Goal: Information Seeking & Learning: Learn about a topic

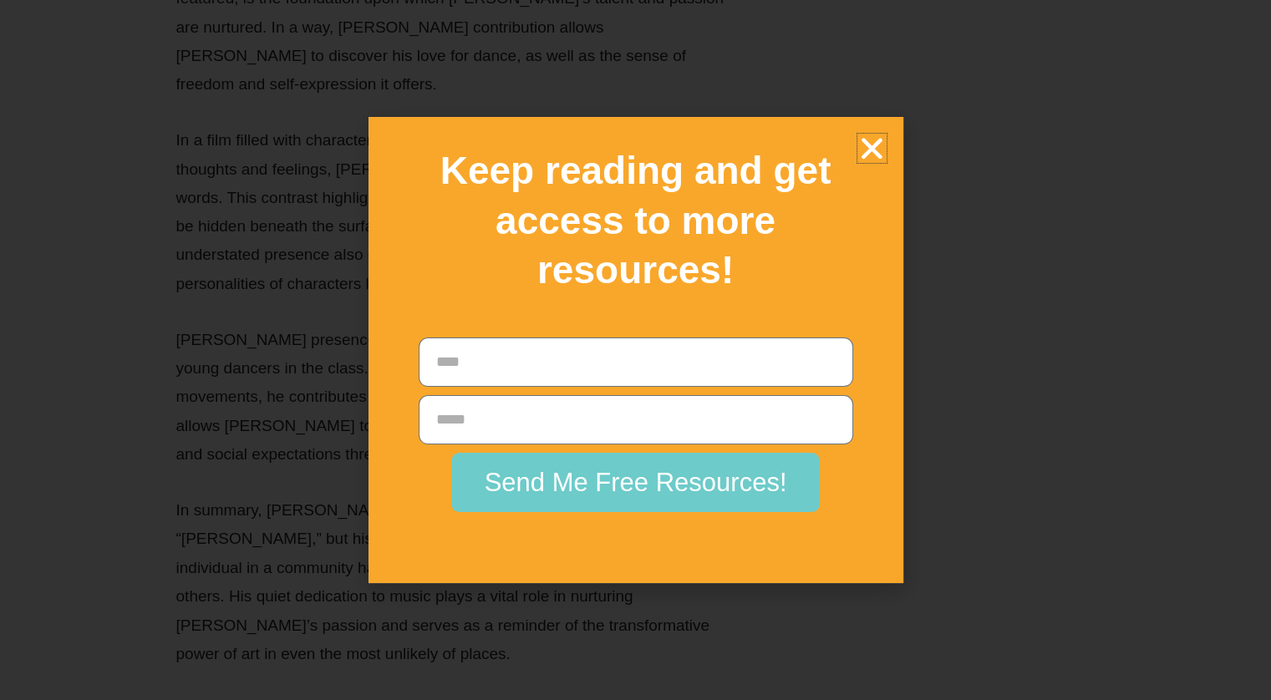
scroll to position [15286, 0]
click at [886, 150] on icon "Close" at bounding box center [871, 148] width 29 height 29
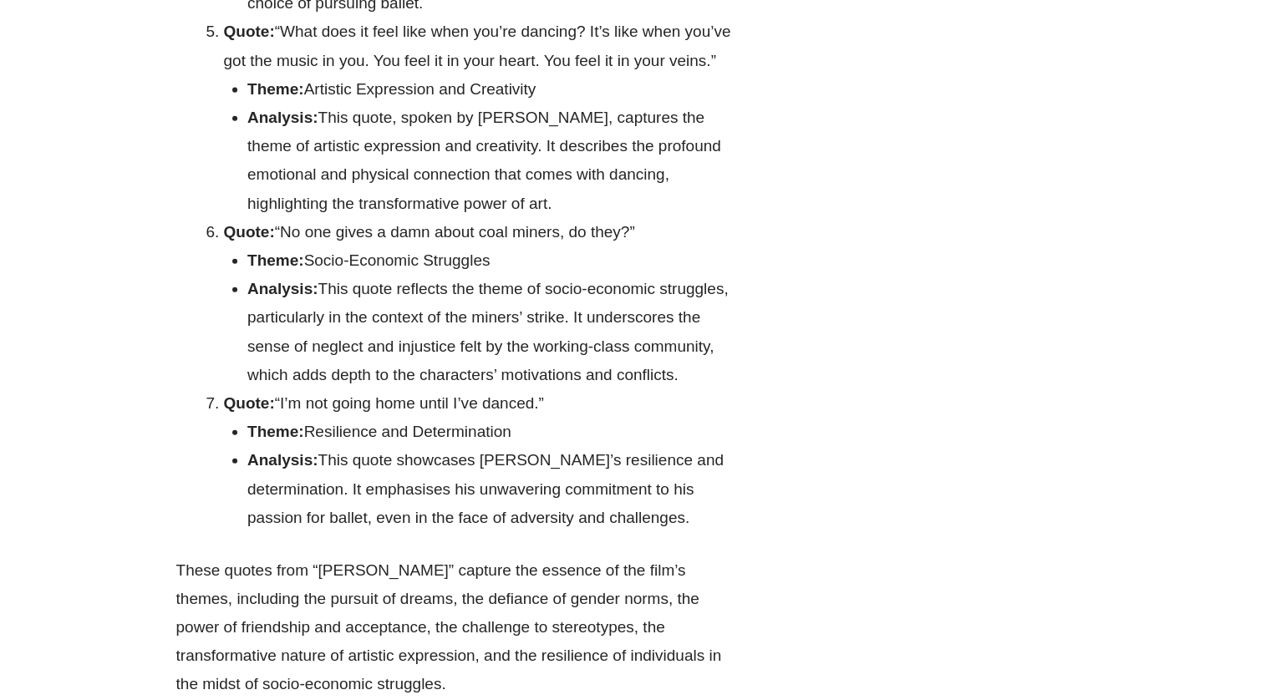
scroll to position [29296, 0]
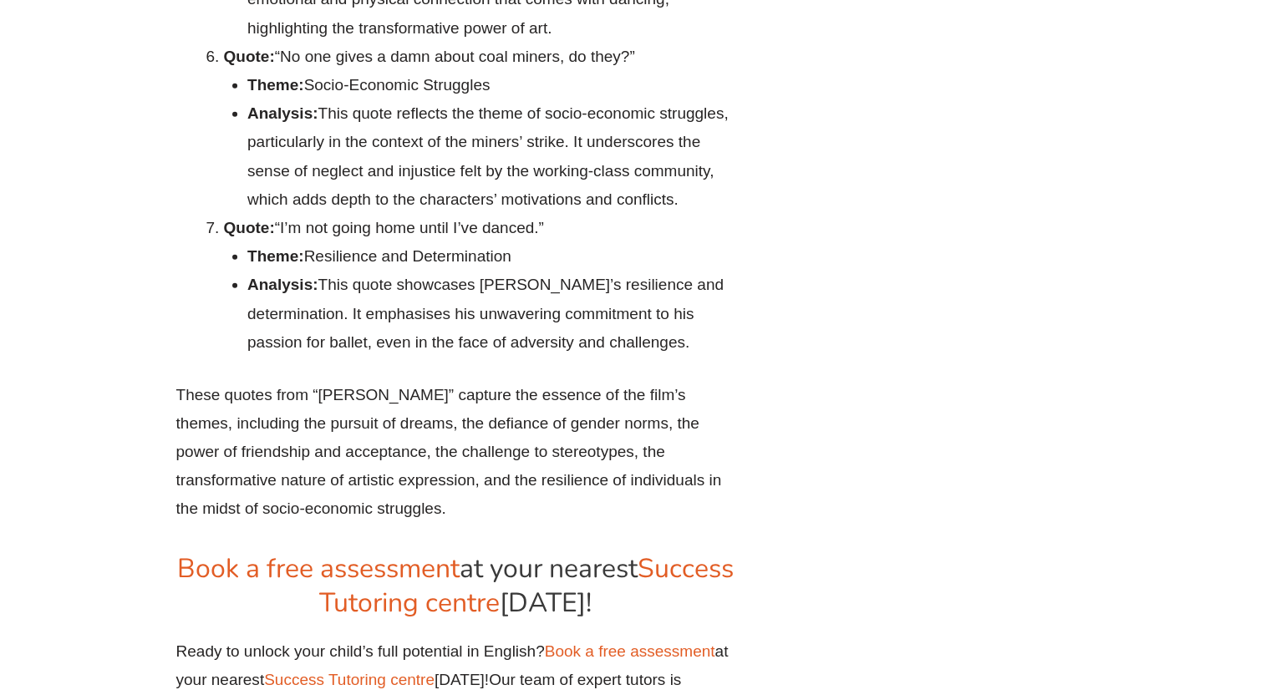
scroll to position [29463, 0]
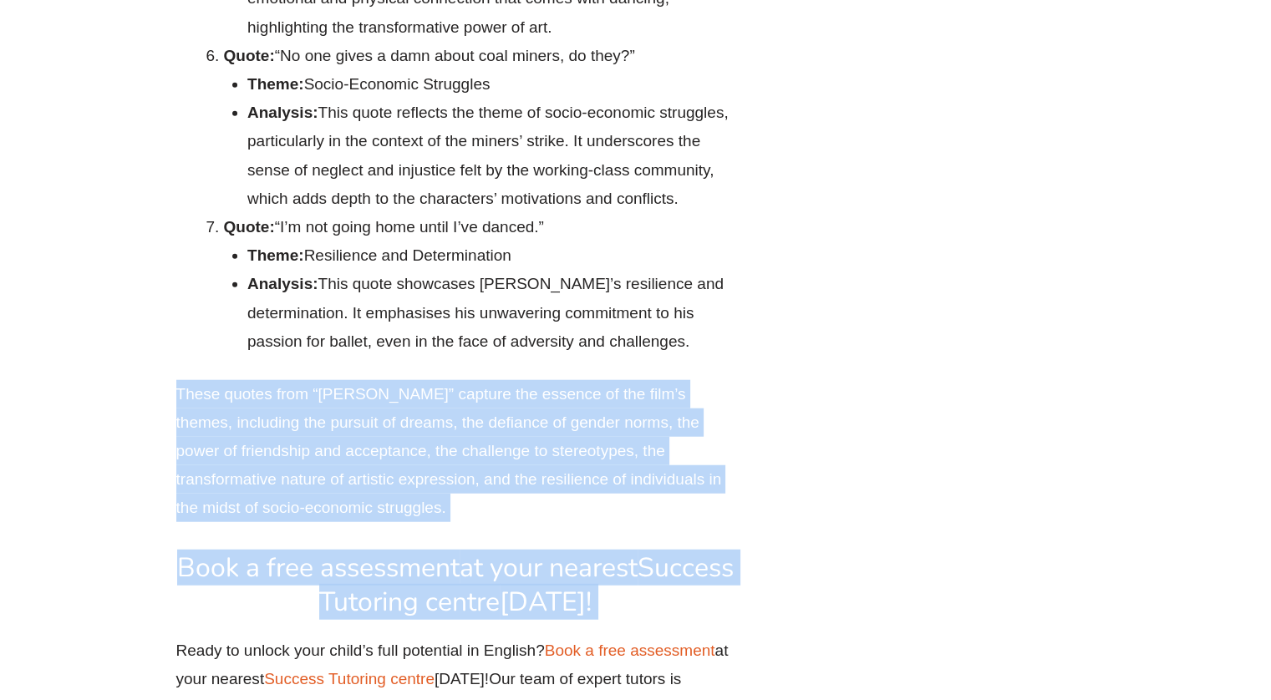
drag, startPoint x: 697, startPoint y: 597, endPoint x: 730, endPoint y: 541, distance: 65.9
click at [730, 523] on p "These quotes from “[PERSON_NAME]” capture the essence of the film’s themes, inc…" at bounding box center [456, 451] width 560 height 143
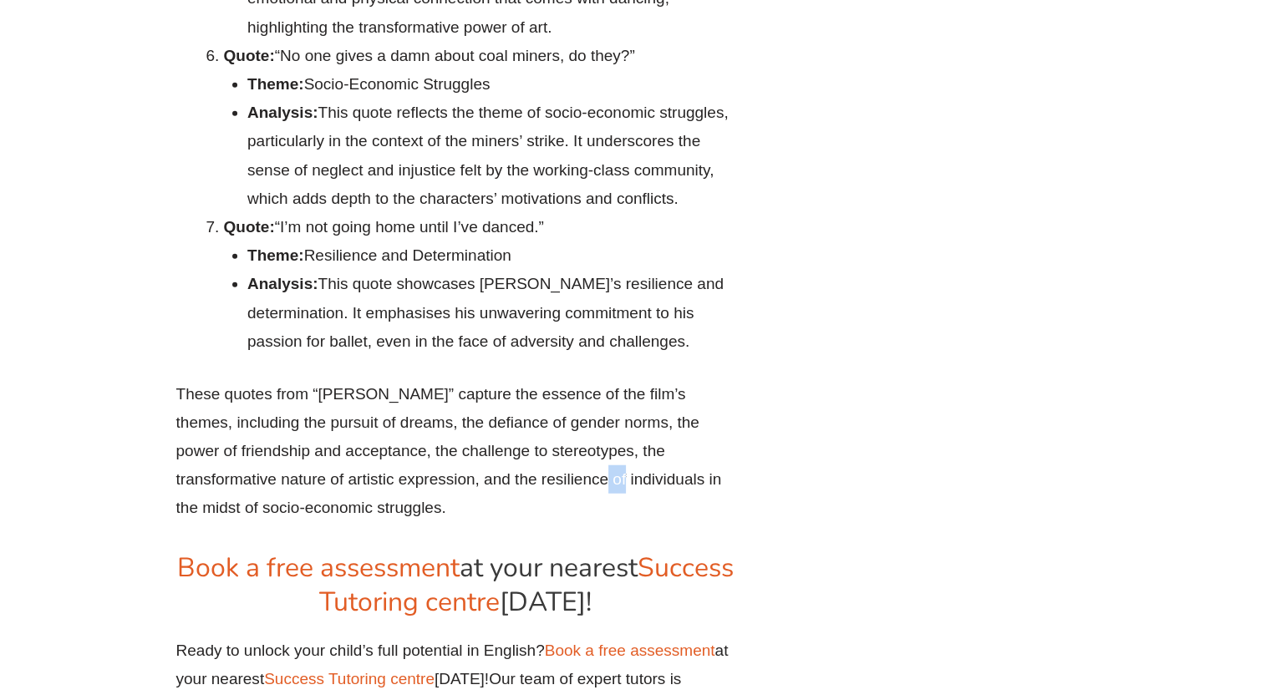
click at [730, 523] on p "These quotes from “[PERSON_NAME]” capture the essence of the film’s themes, inc…" at bounding box center [456, 451] width 560 height 143
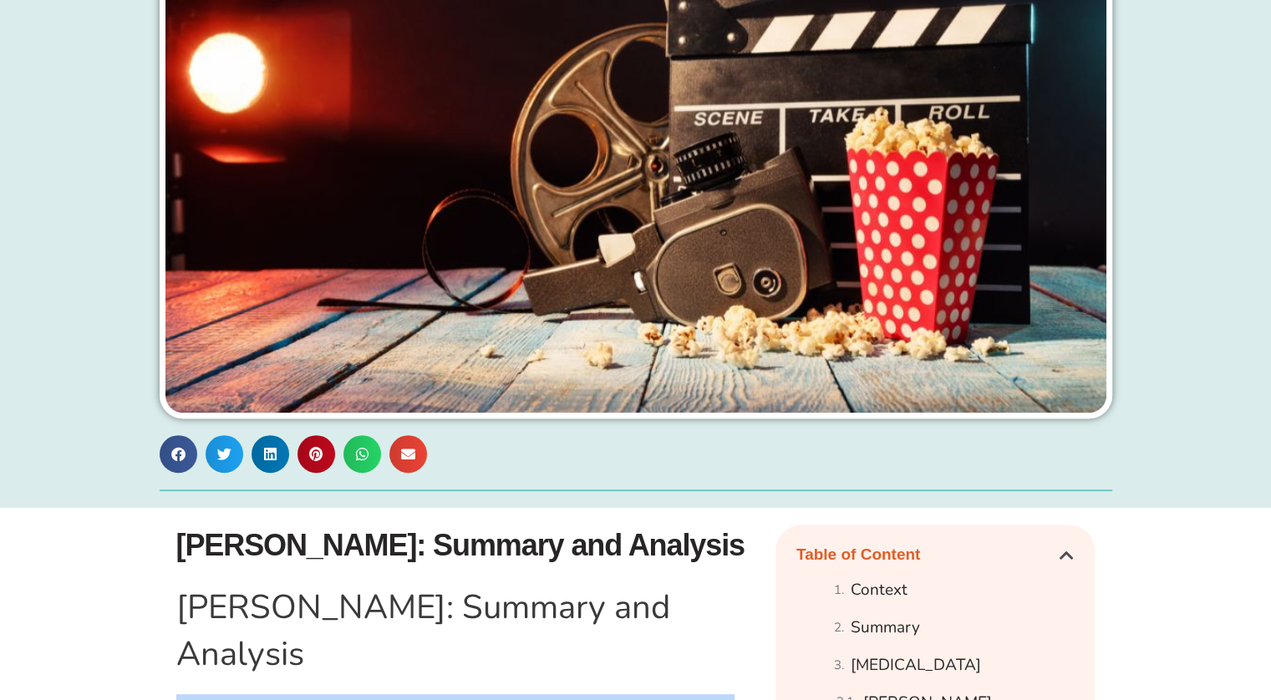
scroll to position [471, 0]
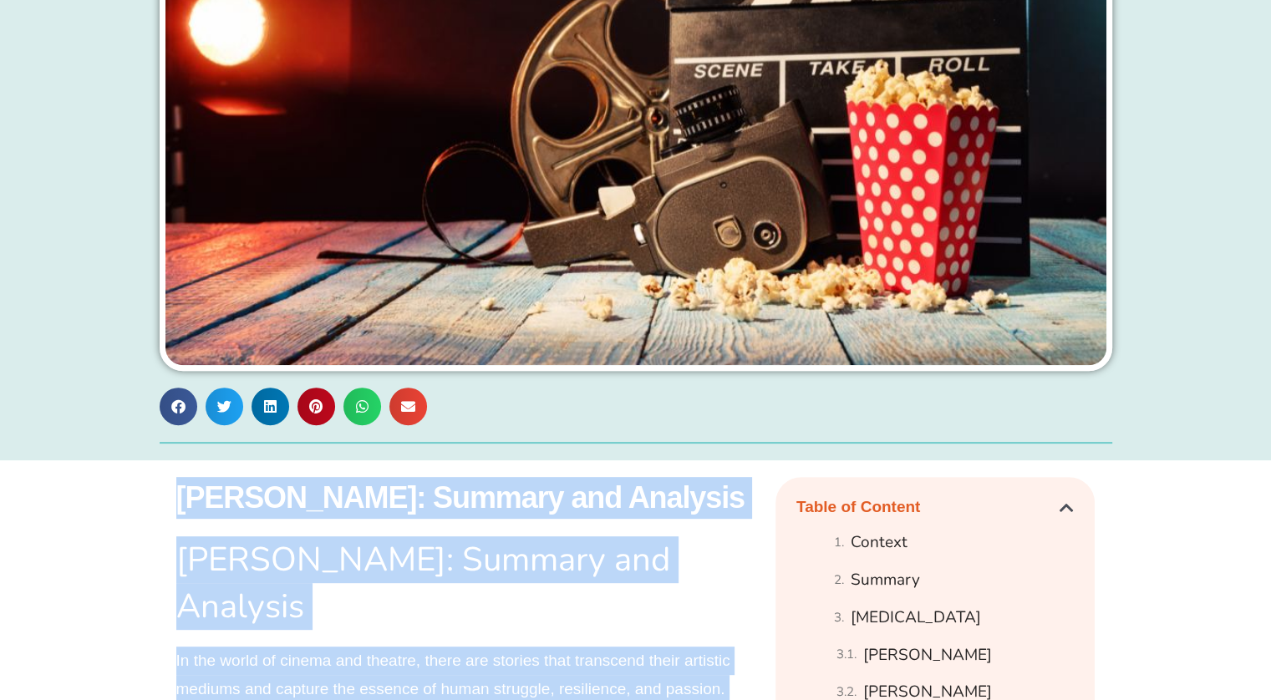
drag, startPoint x: 730, startPoint y: 541, endPoint x: 363, endPoint y: 475, distance: 373.4
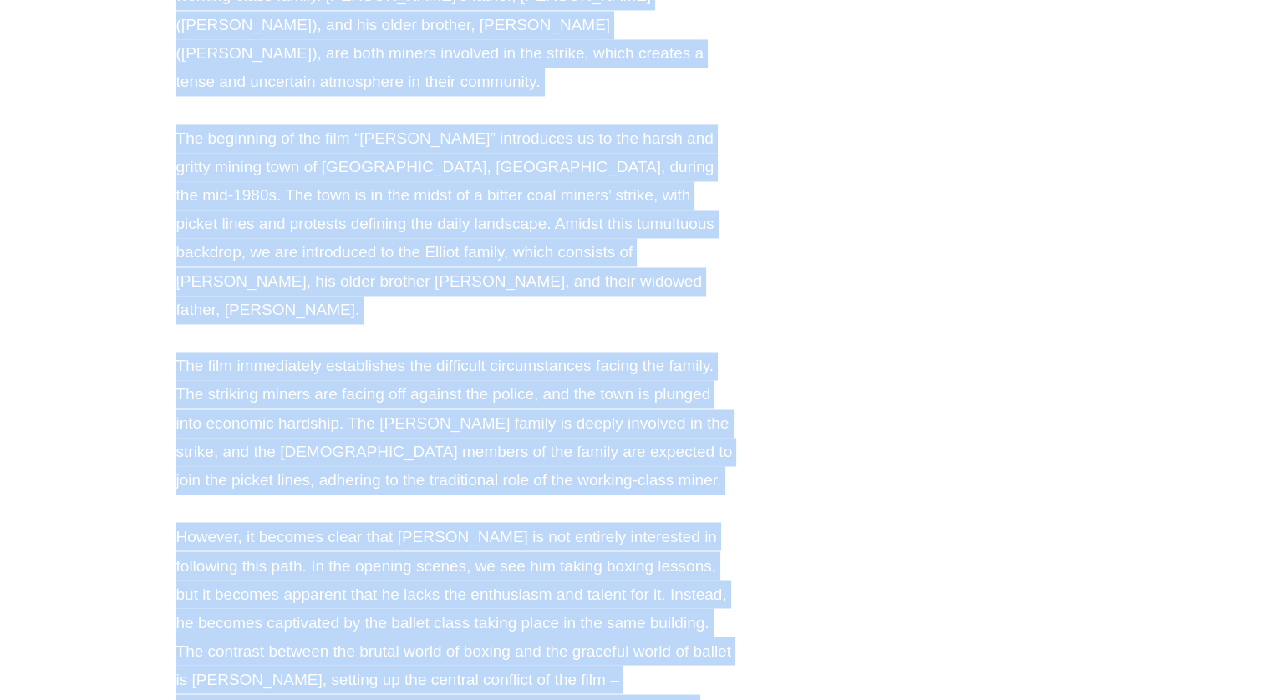
click at [638, 389] on p "The film immediately establishes the difficult circumstances facing the family.…" at bounding box center [456, 423] width 560 height 143
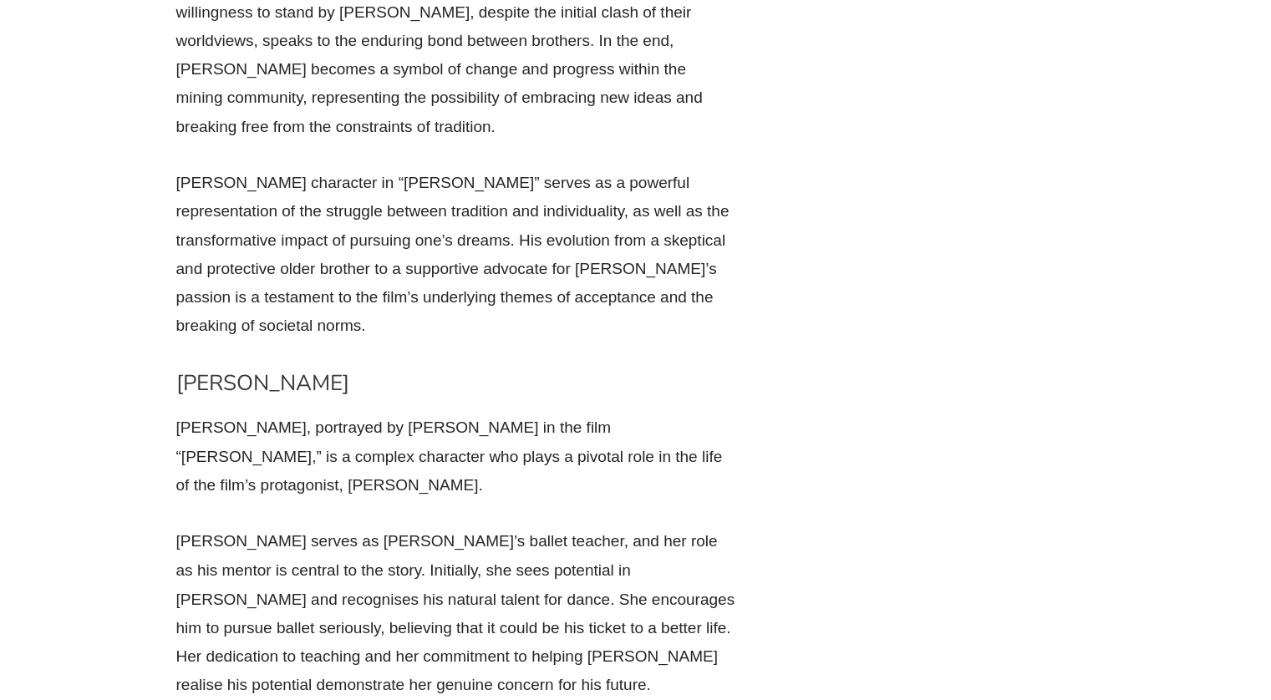
scroll to position [8980, 0]
click at [556, 173] on p "[PERSON_NAME] character in “[PERSON_NAME]” serves as a powerful representation …" at bounding box center [456, 256] width 560 height 172
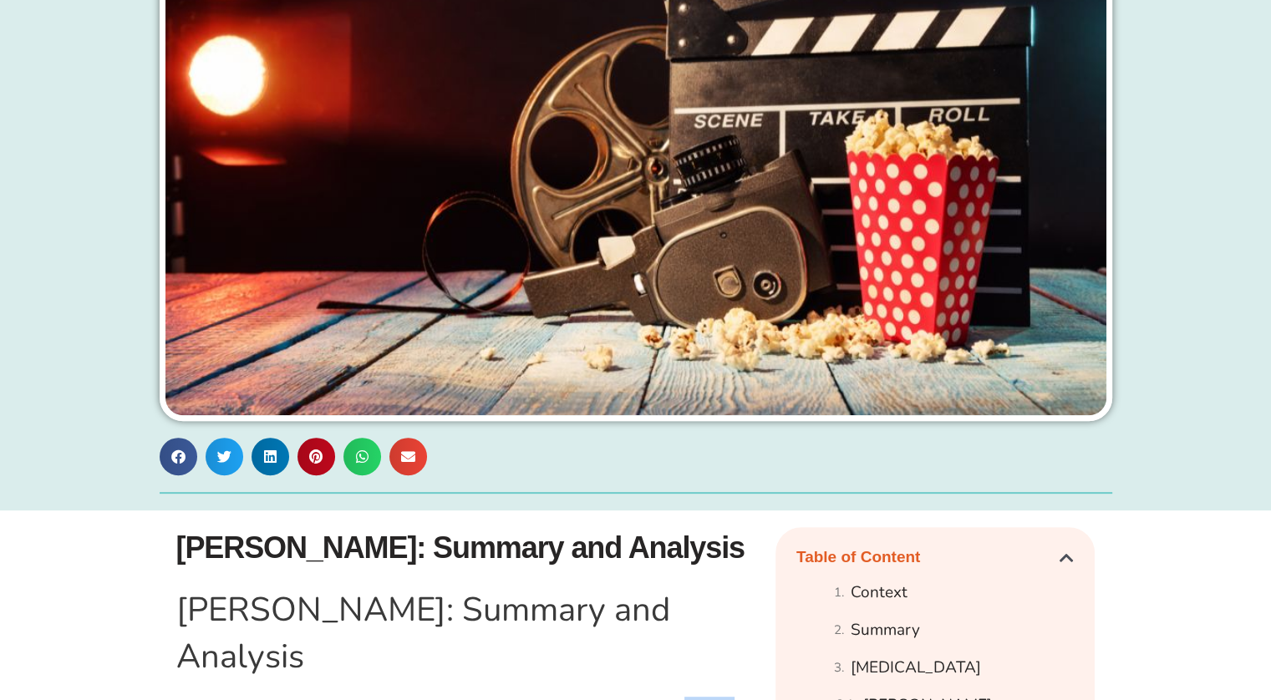
scroll to position [511, 0]
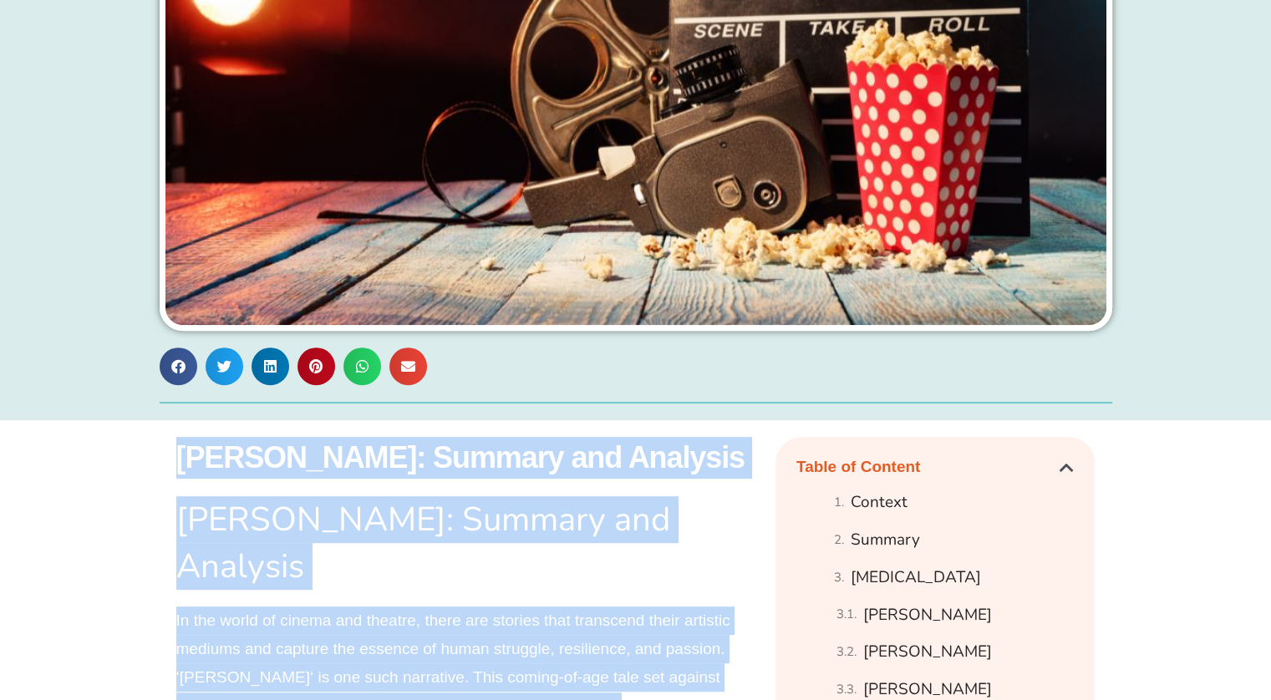
drag, startPoint x: 556, startPoint y: 173, endPoint x: 207, endPoint y: 418, distance: 426.5
copy div "Lorem Ipsum: Dolorsi ame Consecte Adipi Elits: Doeiusm tem Incididu Ut lab etdo…"
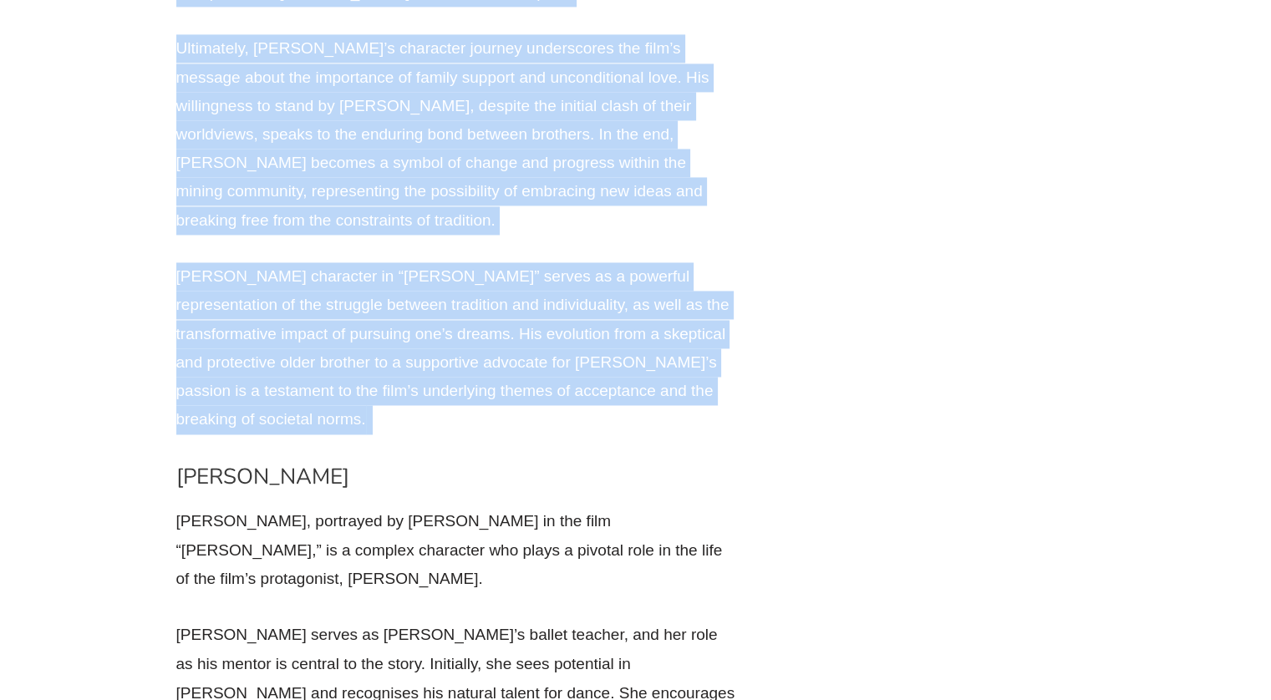
scroll to position [9004, 0]
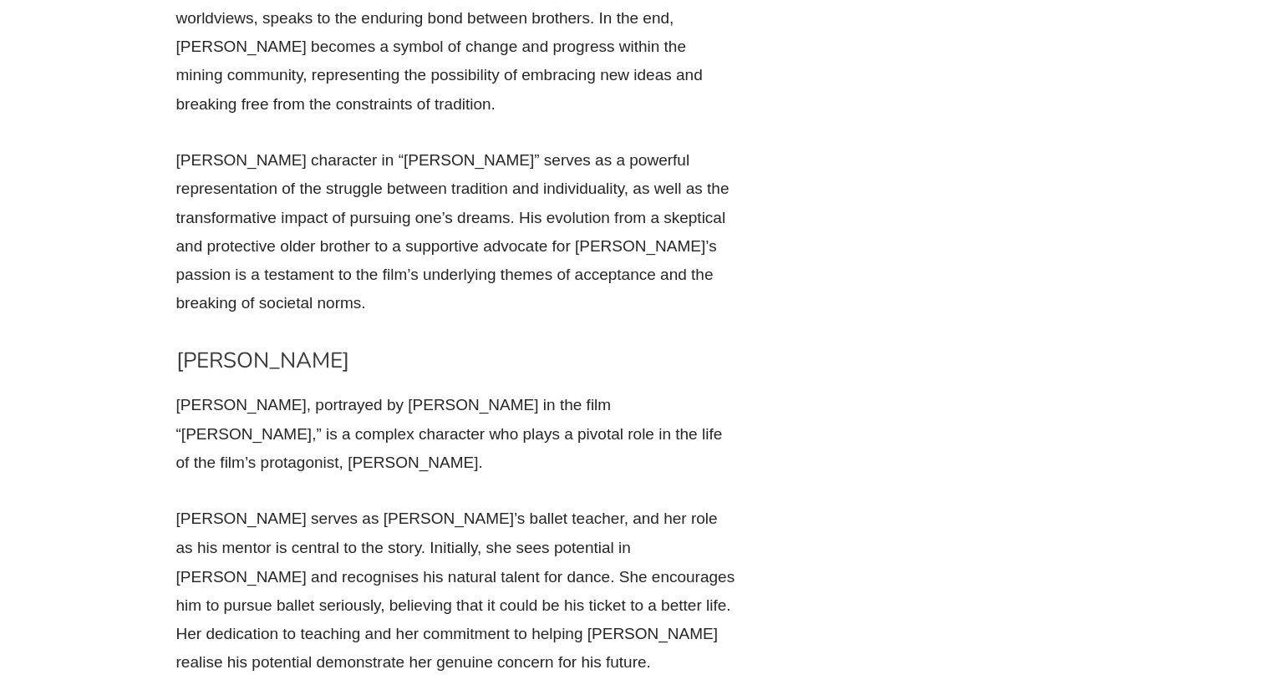
drag, startPoint x: 294, startPoint y: 180, endPoint x: 265, endPoint y: 185, distance: 29.5
click at [265, 347] on h3 "[PERSON_NAME]" at bounding box center [456, 361] width 560 height 28
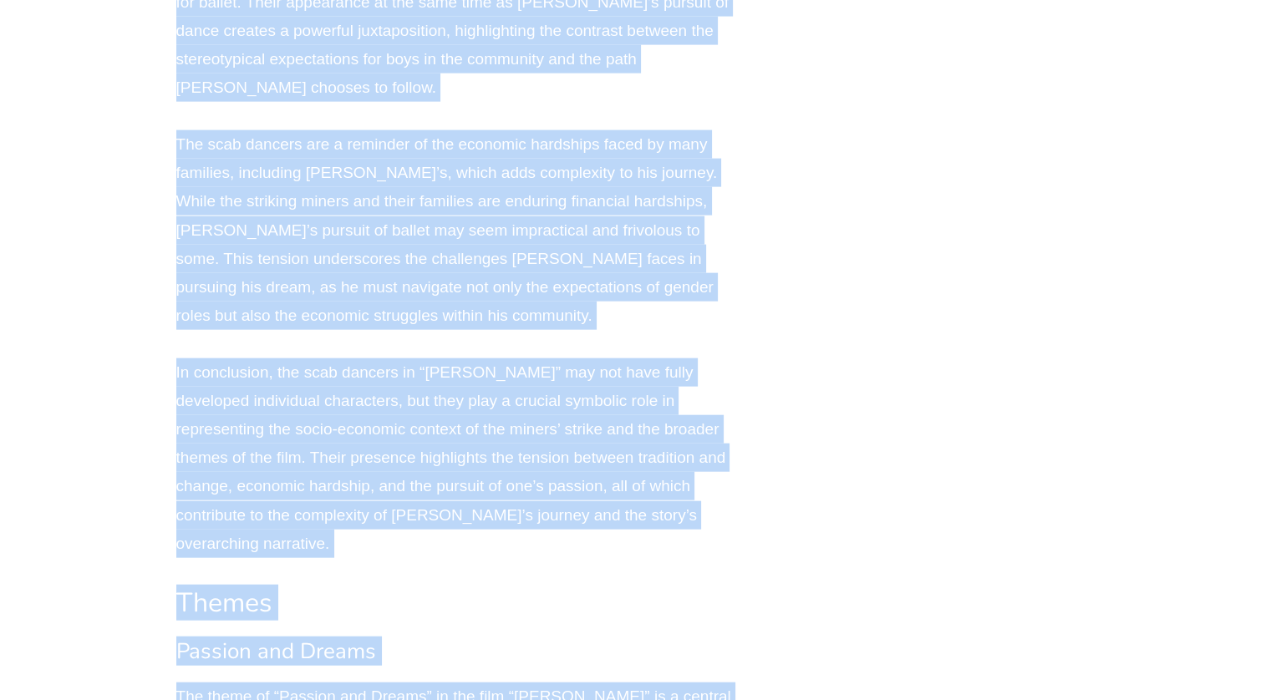
scroll to position [16547, 0]
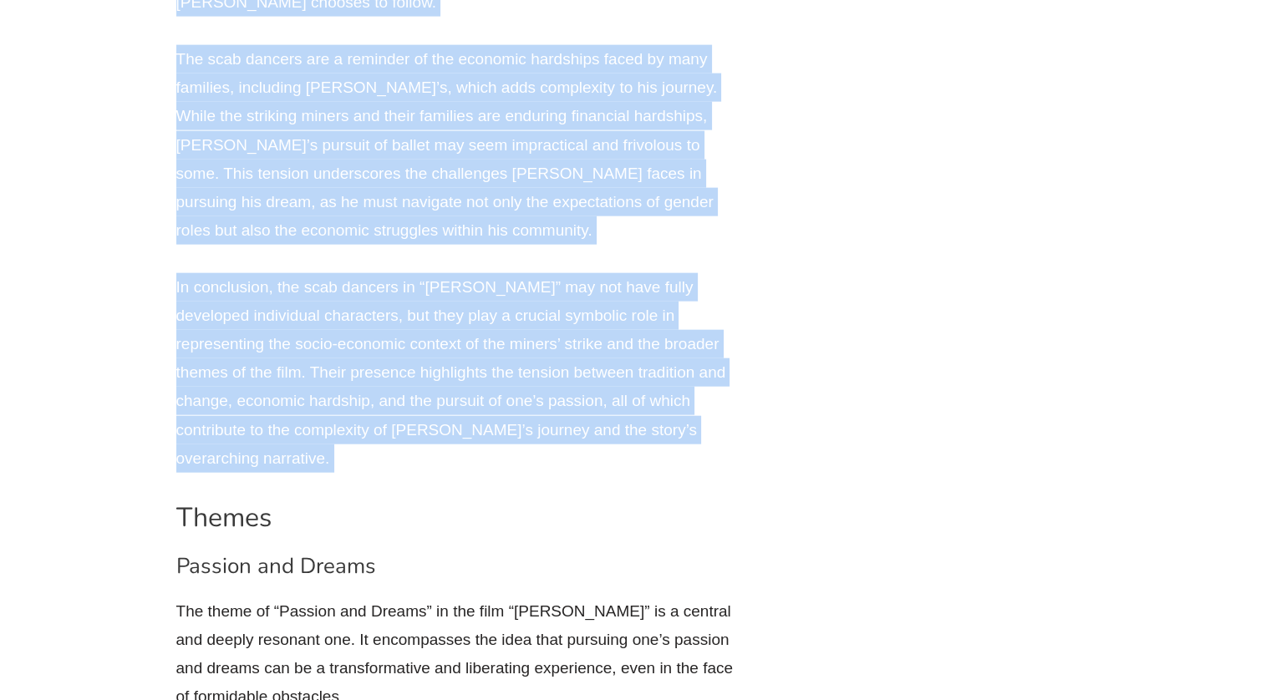
drag, startPoint x: 265, startPoint y: 185, endPoint x: 459, endPoint y: 293, distance: 222.2
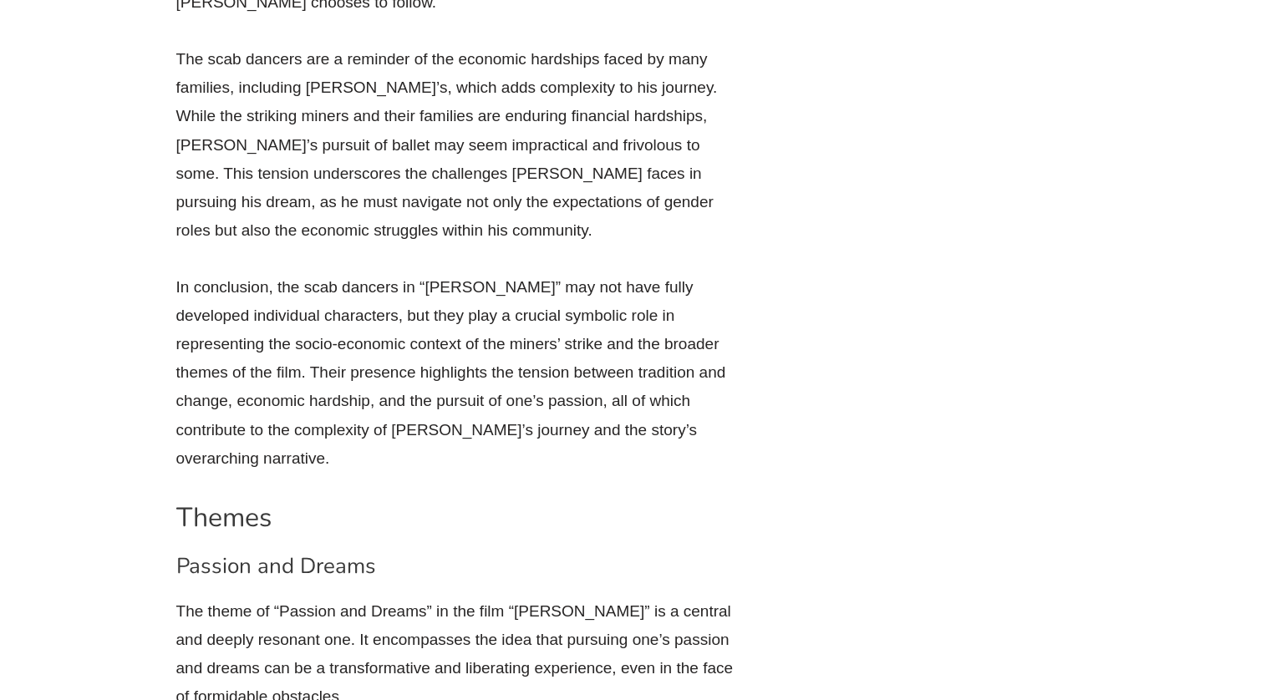
click at [283, 500] on h2 "Themes" at bounding box center [456, 517] width 560 height 35
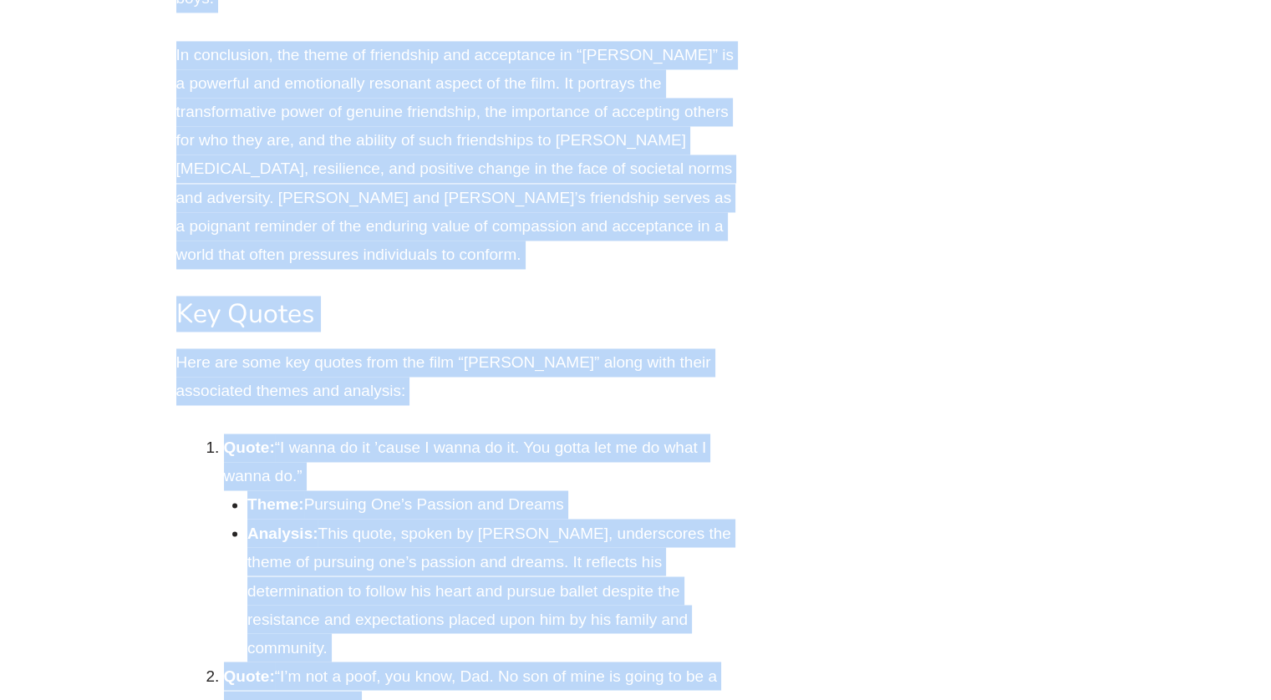
scroll to position [28120, 0]
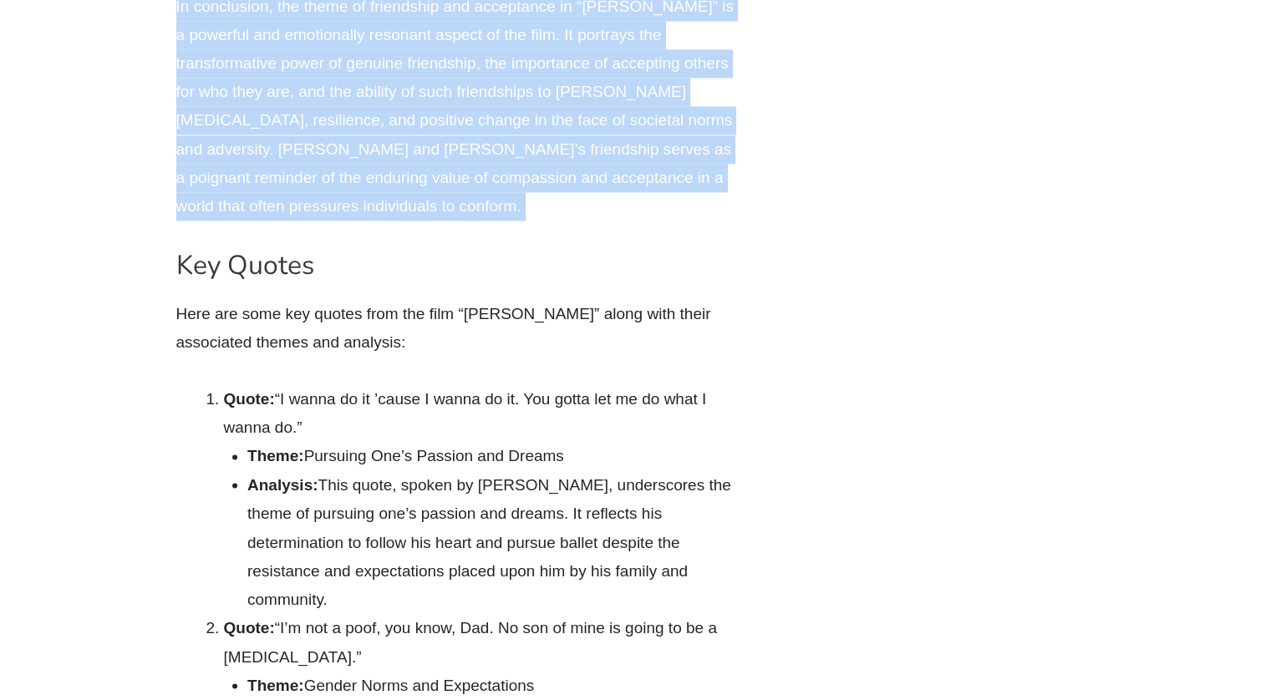
drag, startPoint x: 283, startPoint y: 353, endPoint x: 470, endPoint y: 142, distance: 281.8
copy div "Loremi Dolorsi ame Consec Adi elits do “Eiusmod tem Incidi” ut lab etdo “Magna …"
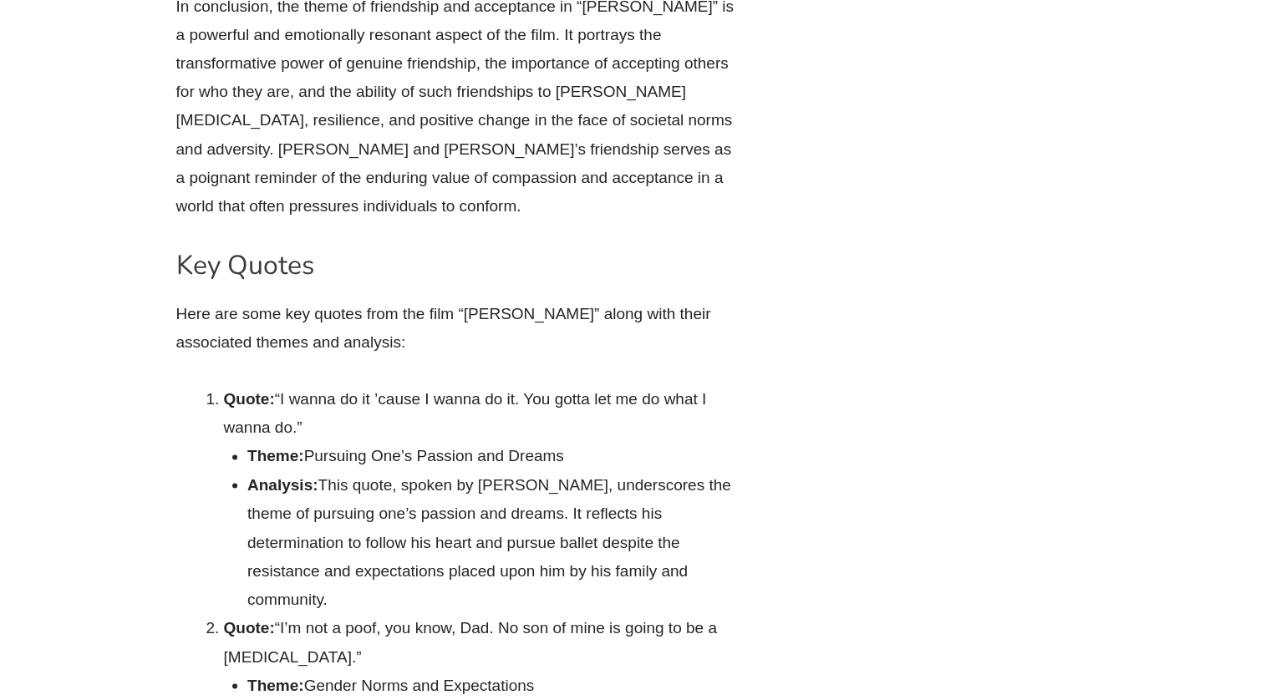
click at [364, 248] on h2 "Key Quotes" at bounding box center [456, 265] width 560 height 35
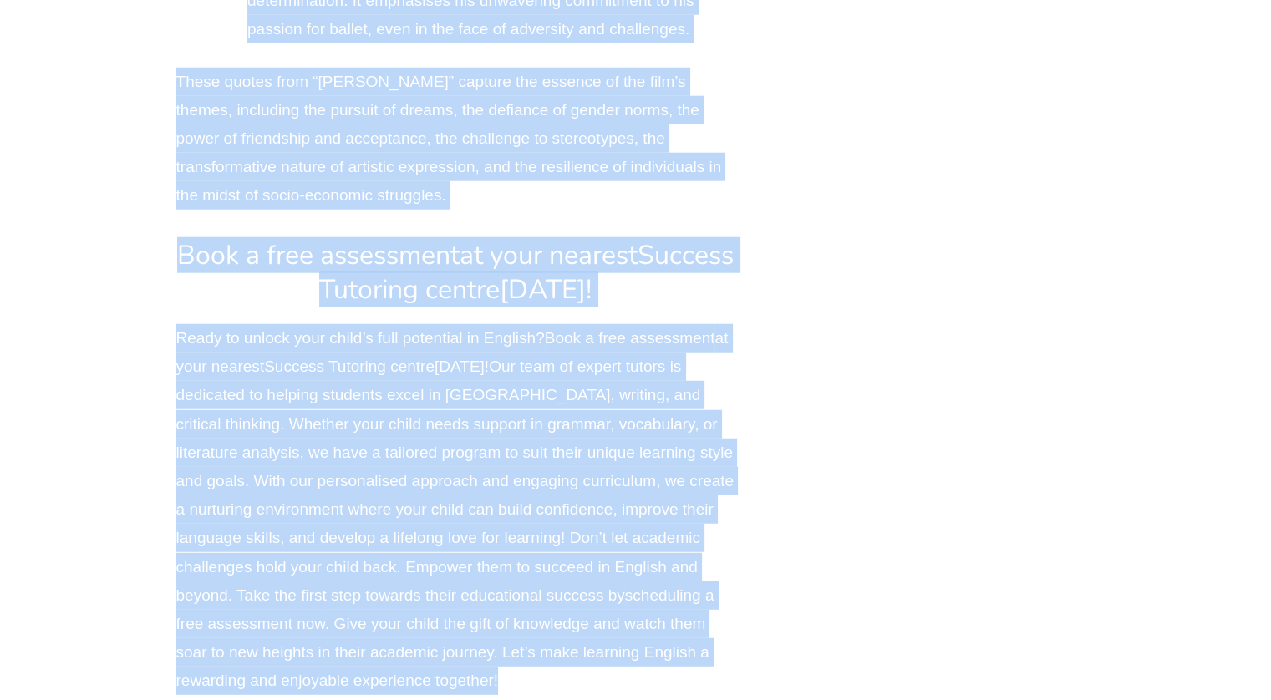
scroll to position [29802, 0]
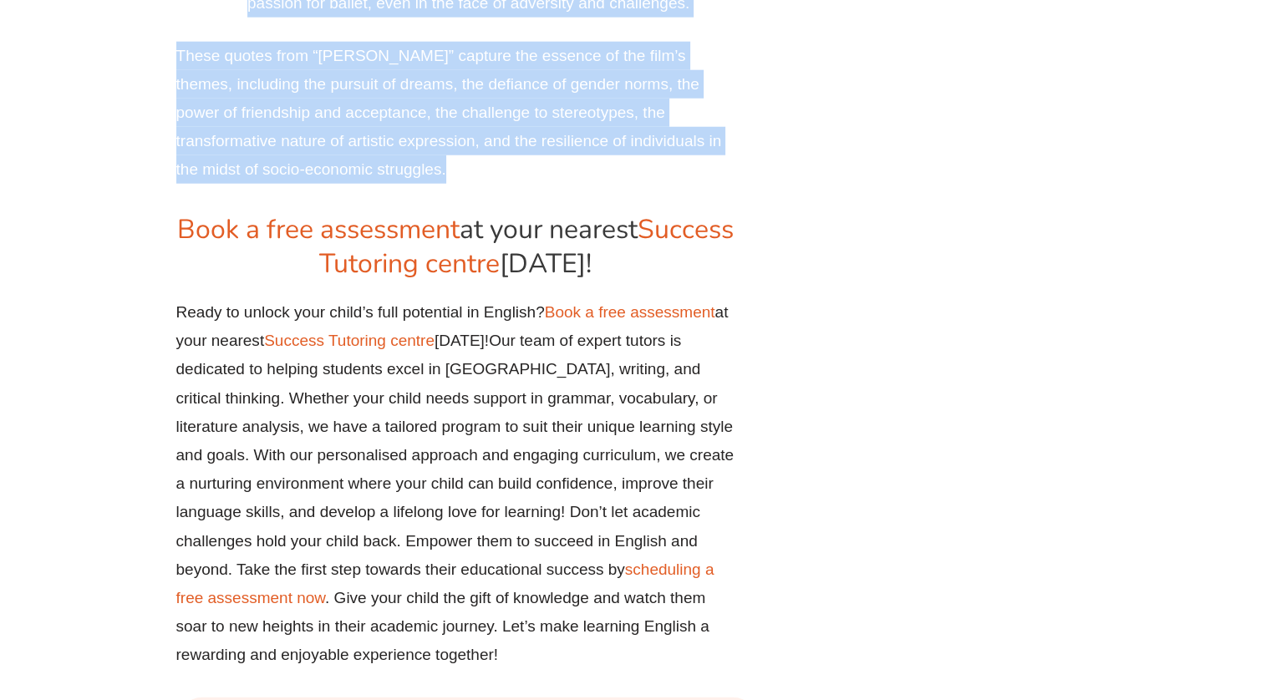
drag, startPoint x: 364, startPoint y: 241, endPoint x: 591, endPoint y: 157, distance: 241.6
copy div "Lor Ipsumd Sita con adip eli seddoe temp inc utla “Etdol Magnaa” enima mini ven…"
